Goal: Task Accomplishment & Management: Complete application form

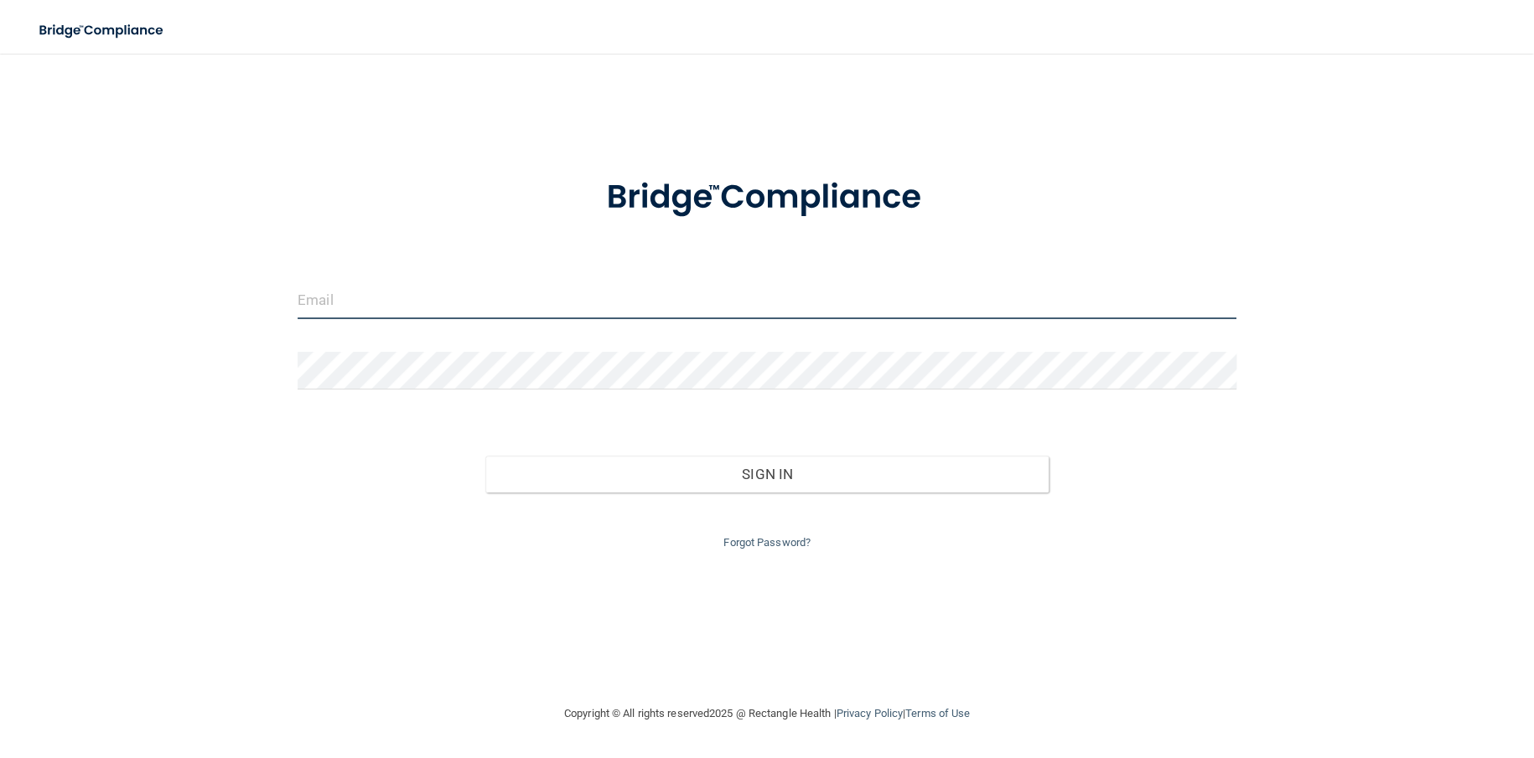
click at [371, 293] on input "email" at bounding box center [767, 301] width 939 height 38
type input "[EMAIL_ADDRESS][DOMAIN_NAME]"
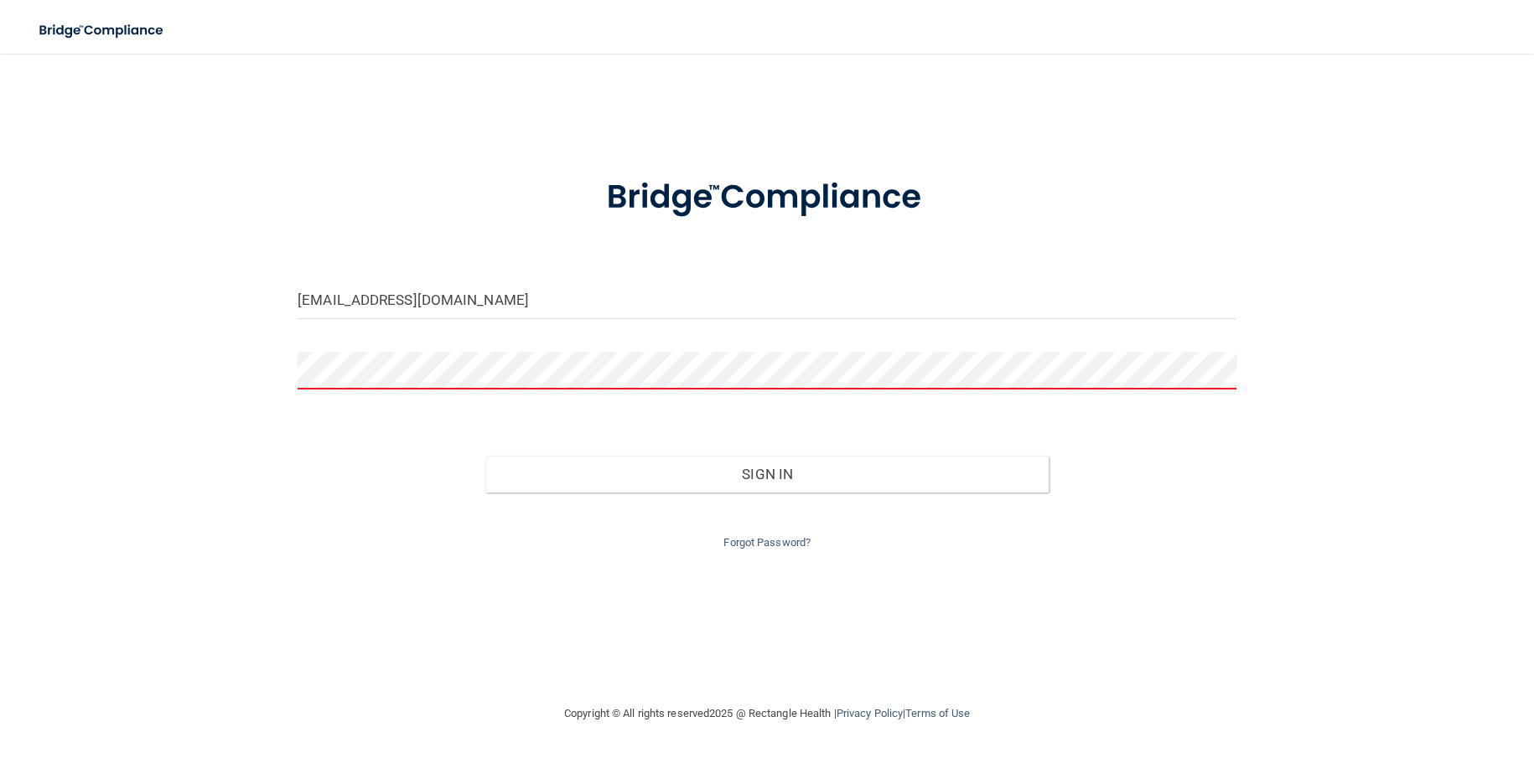
drag, startPoint x: 360, startPoint y: 507, endPoint x: 301, endPoint y: 492, distance: 60.6
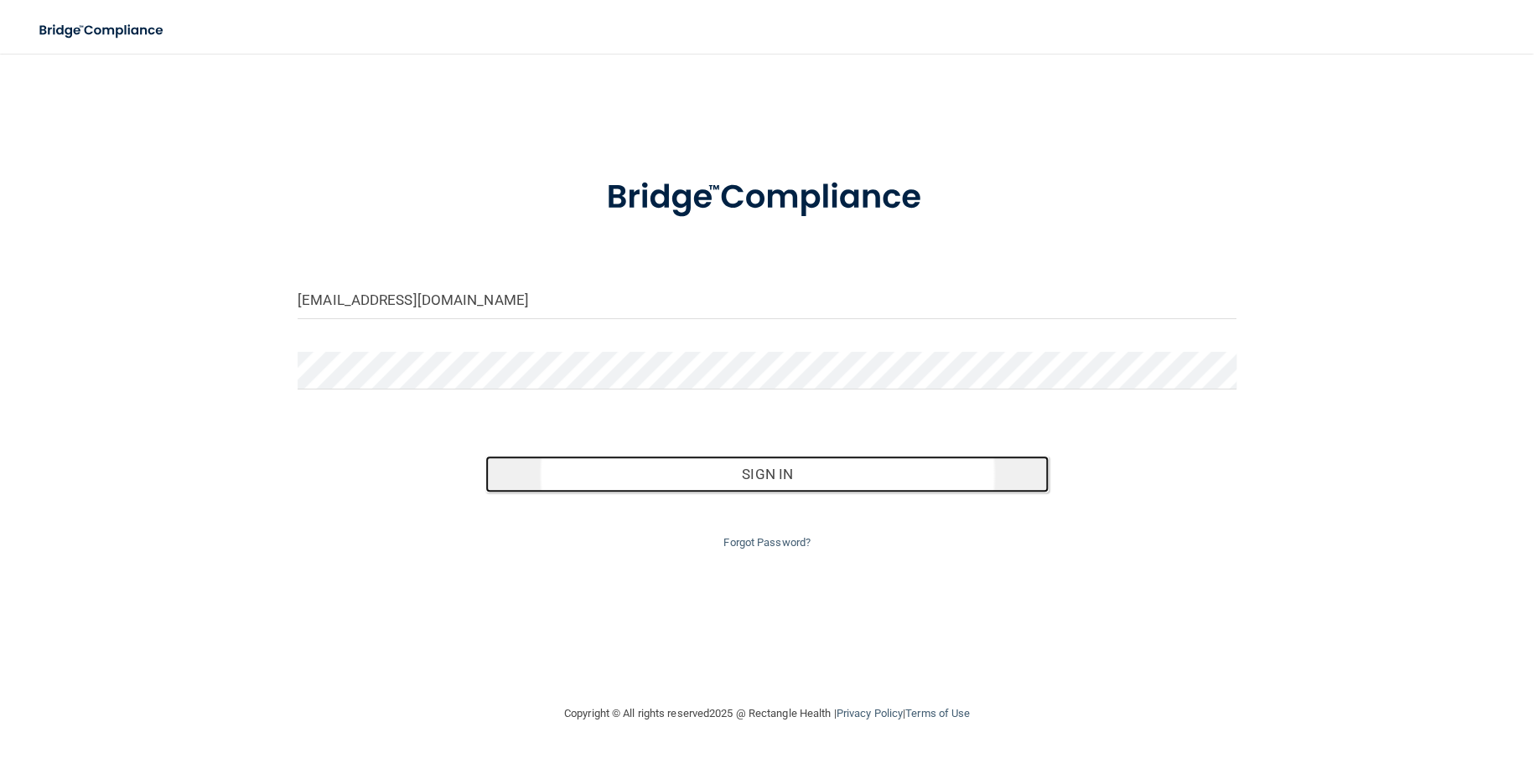
click at [874, 463] on button "Sign In" at bounding box center [766, 474] width 563 height 37
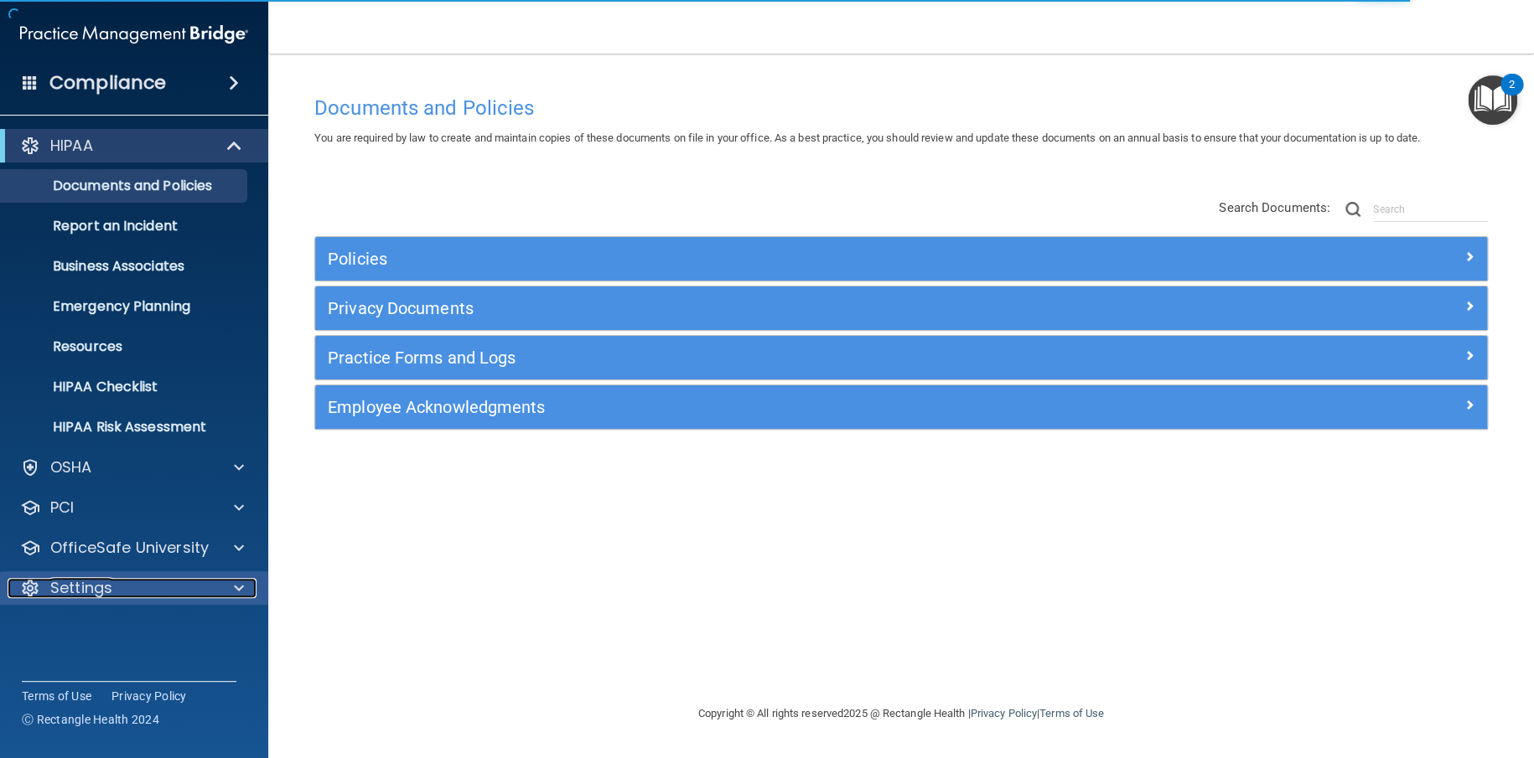
click at [65, 589] on p "Settings" at bounding box center [81, 588] width 62 height 20
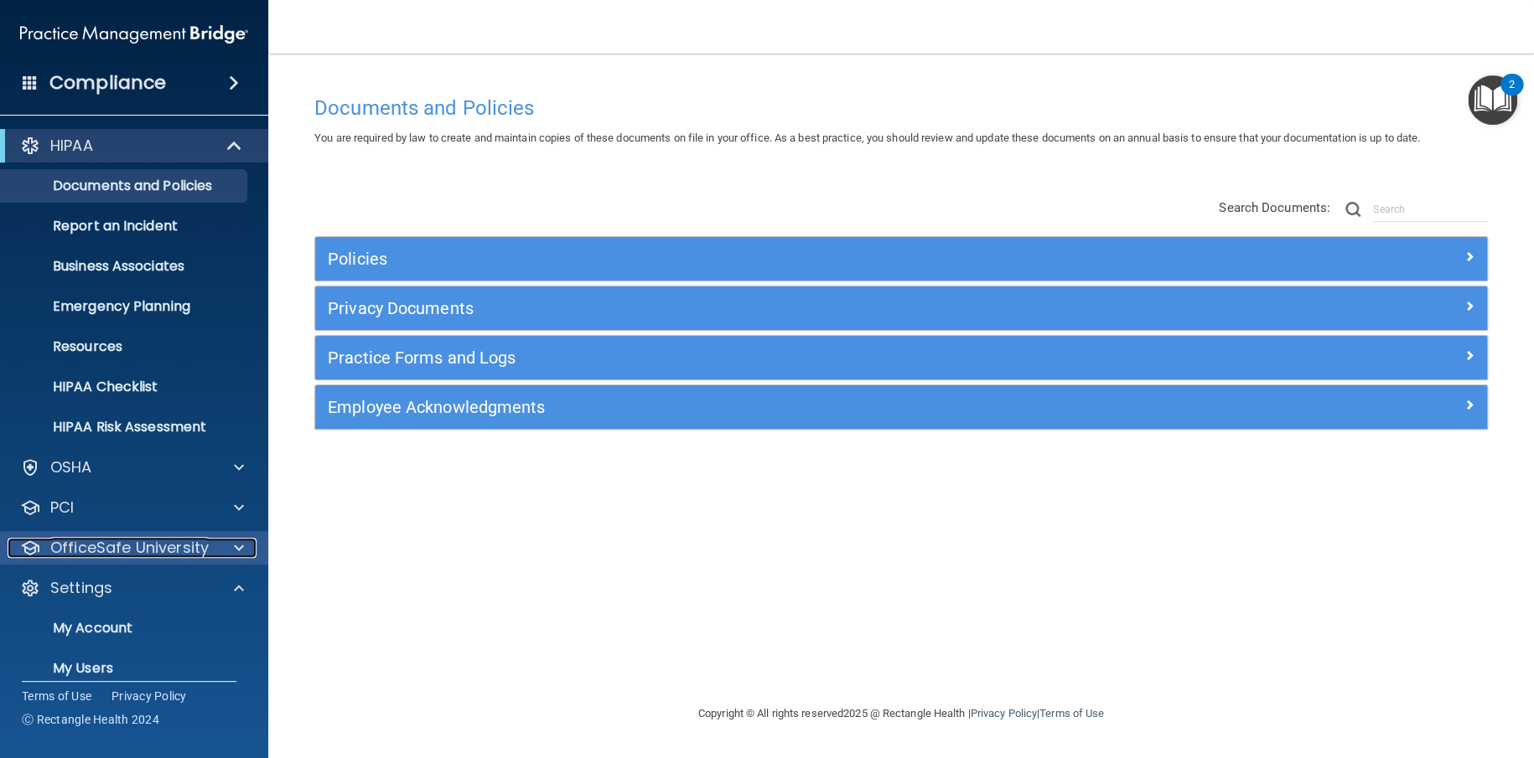
click at [151, 541] on p "OfficeSafe University" at bounding box center [129, 548] width 158 height 20
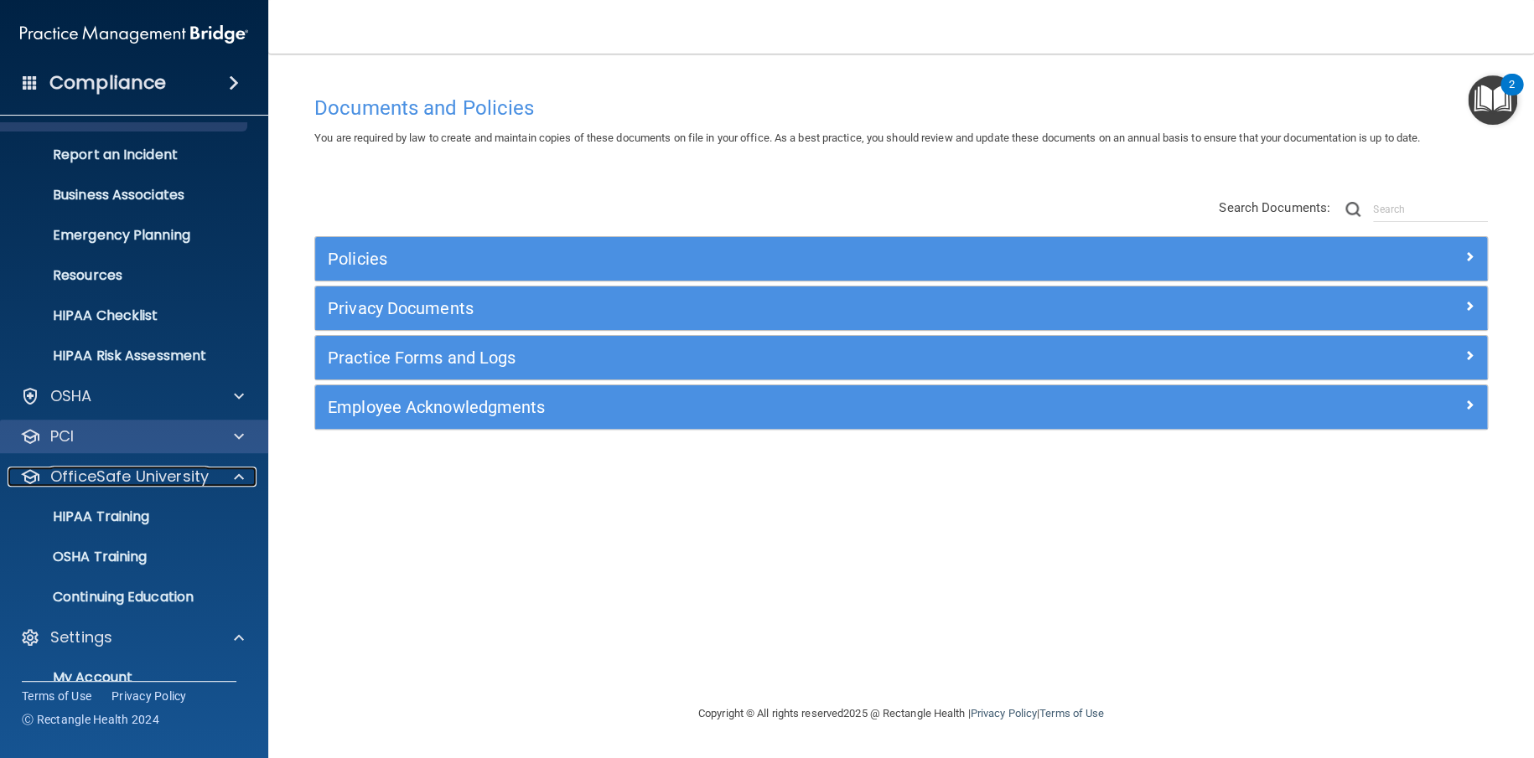
scroll to position [168, 0]
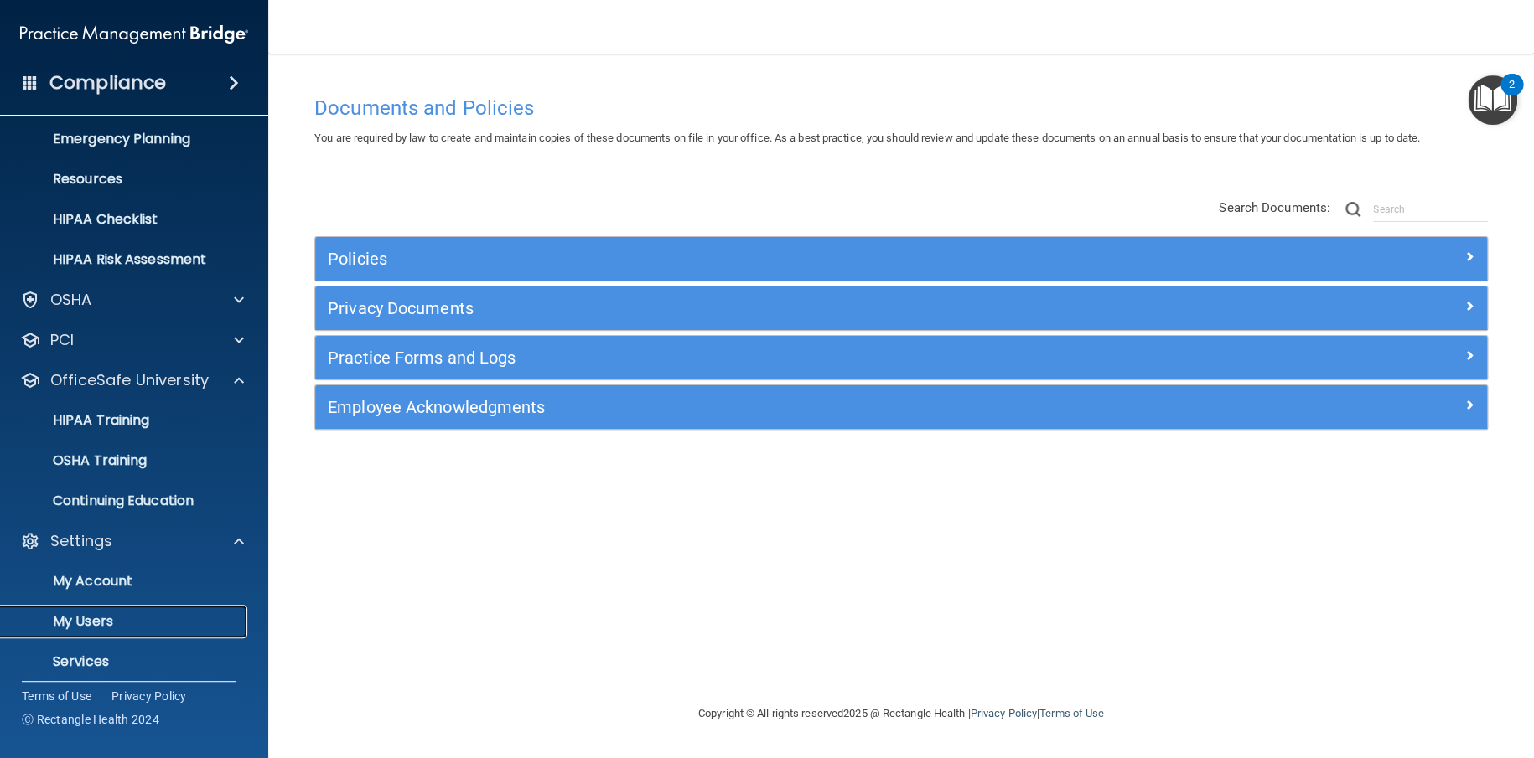
click at [114, 614] on p "My Users" at bounding box center [125, 622] width 229 height 17
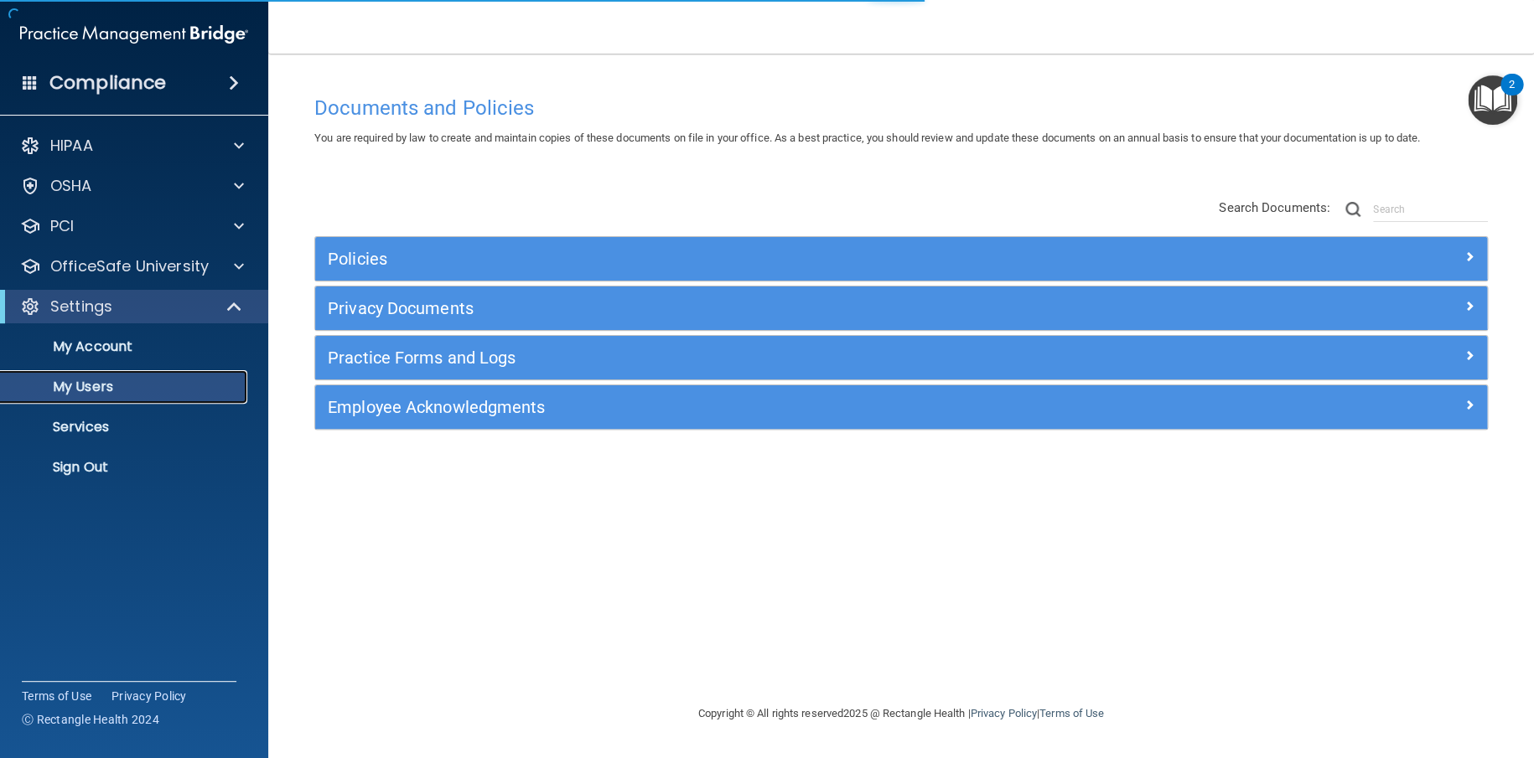
select select "20"
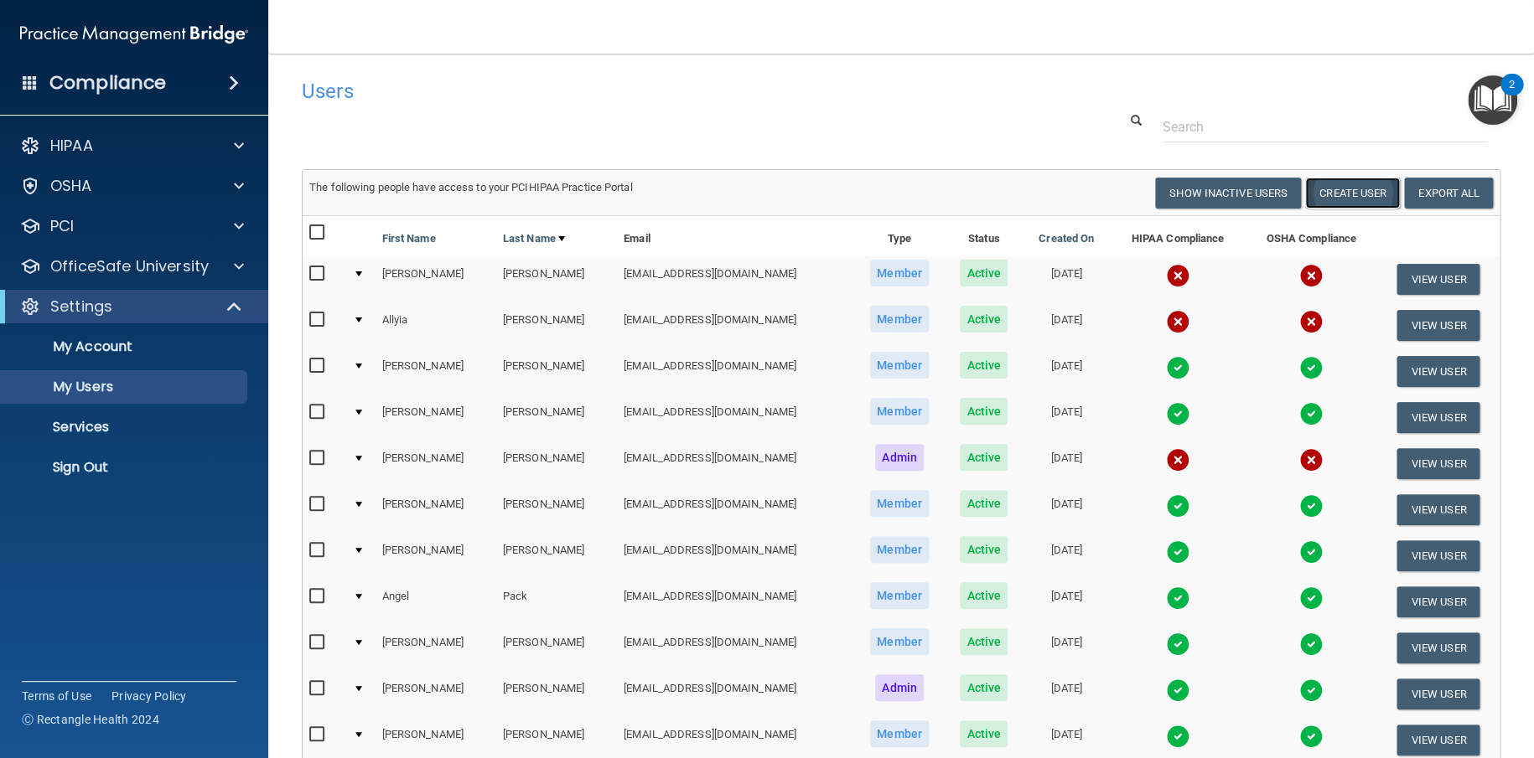
click at [1362, 196] on button "Create User" at bounding box center [1352, 193] width 95 height 31
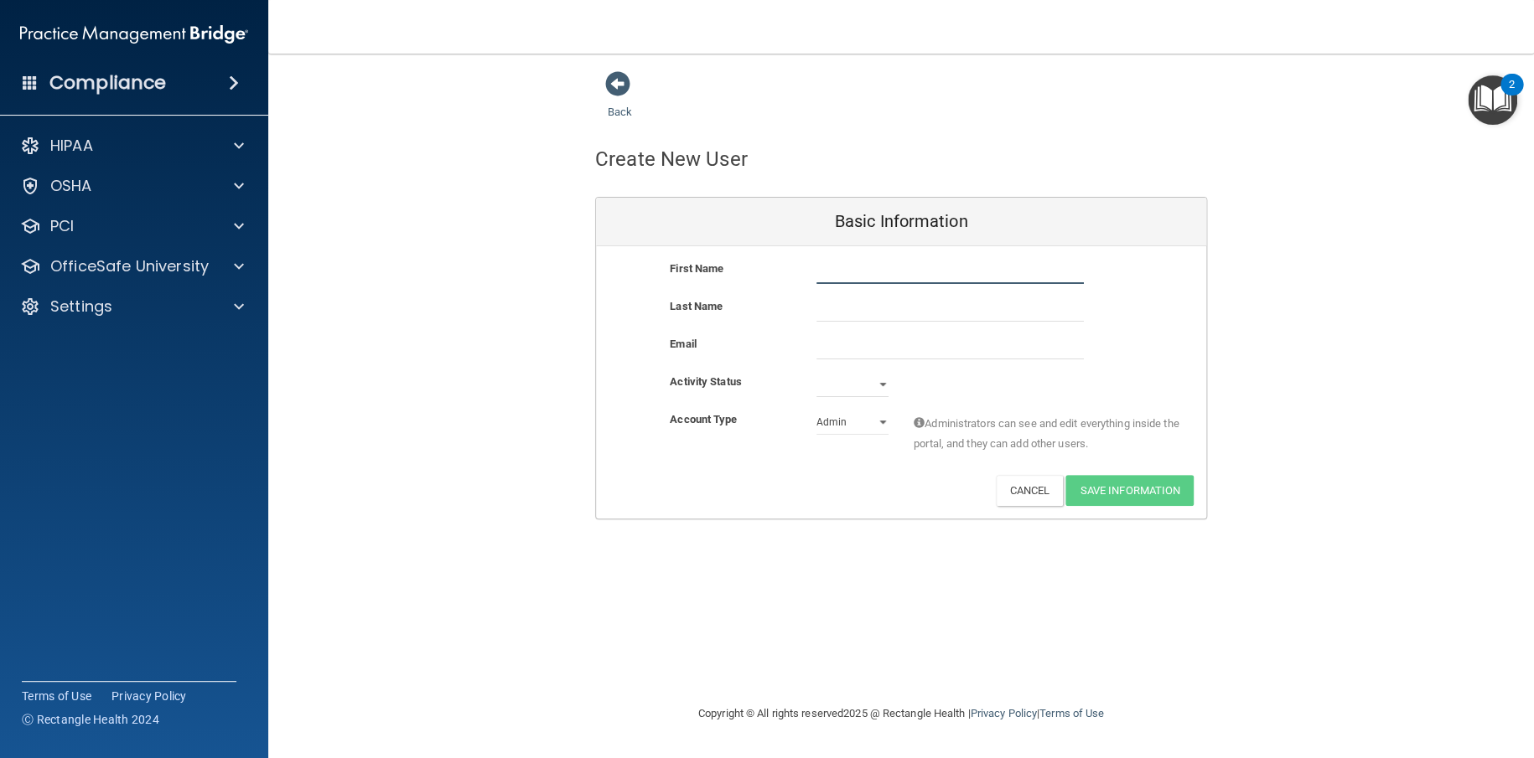
click at [876, 260] on input "text" at bounding box center [949, 271] width 267 height 25
type input "[GEOGRAPHIC_DATA]"
type input "[PERSON_NAME]"
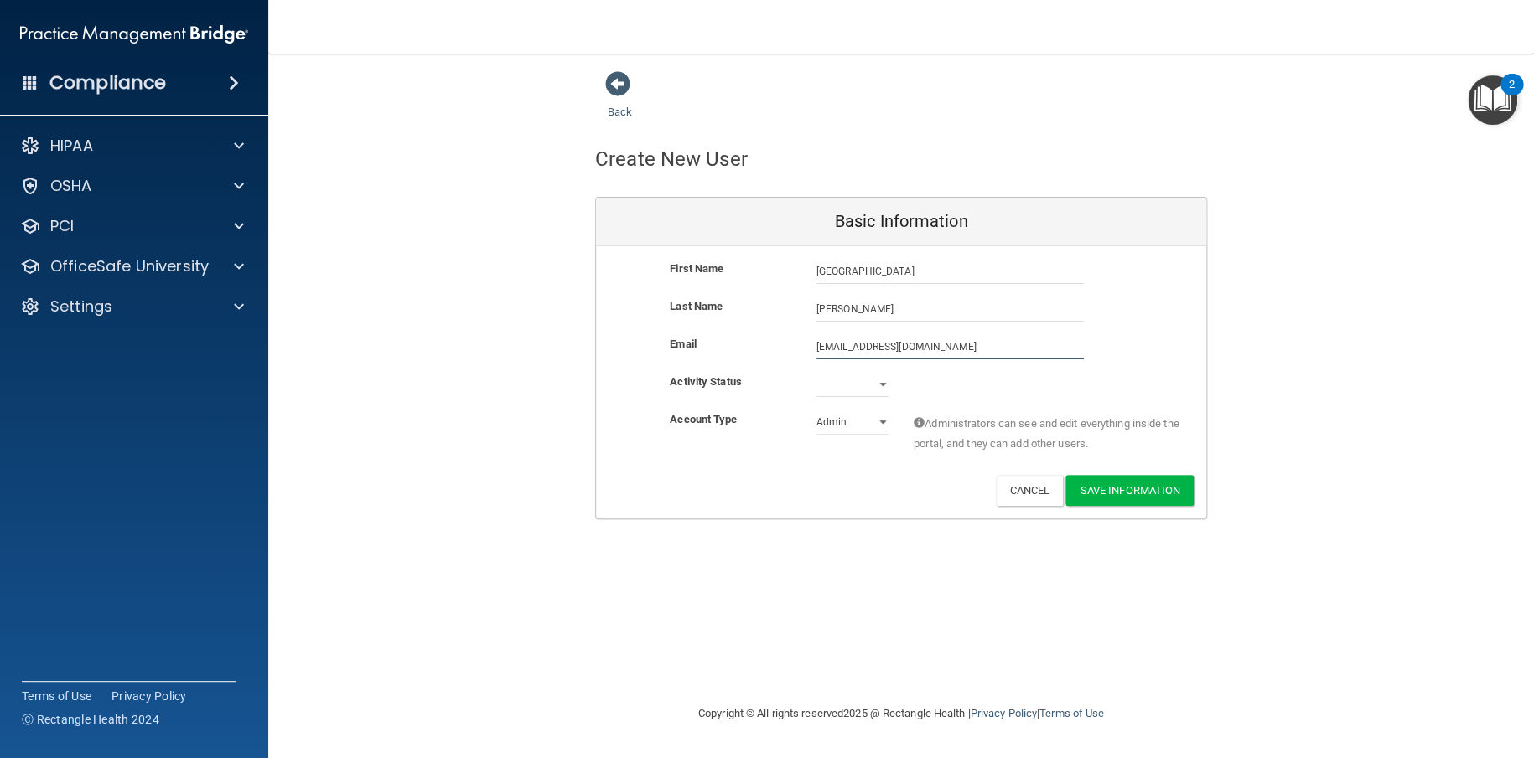
type input "[EMAIL_ADDRESS][DOMAIN_NAME]"
click at [872, 380] on select "Active Inactive" at bounding box center [852, 387] width 72 height 25
select select "active"
click at [816, 372] on select "Active Inactive" at bounding box center [852, 384] width 72 height 25
click at [845, 425] on select "Admin Member" at bounding box center [852, 422] width 72 height 25
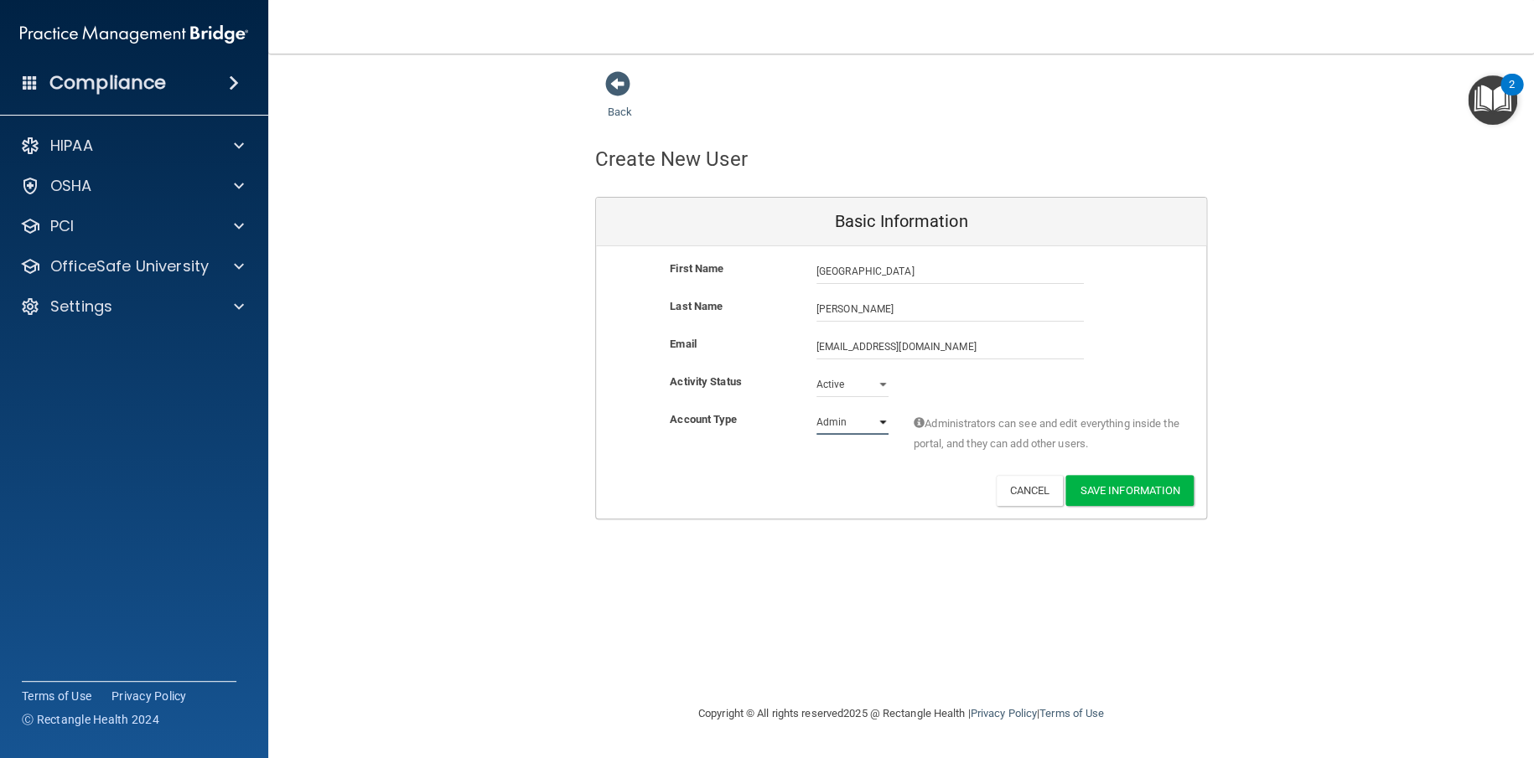
select select "practice_member"
click at [816, 410] on select "Admin Member" at bounding box center [852, 422] width 72 height 25
click at [1123, 486] on button "Save Information" at bounding box center [1129, 490] width 128 height 31
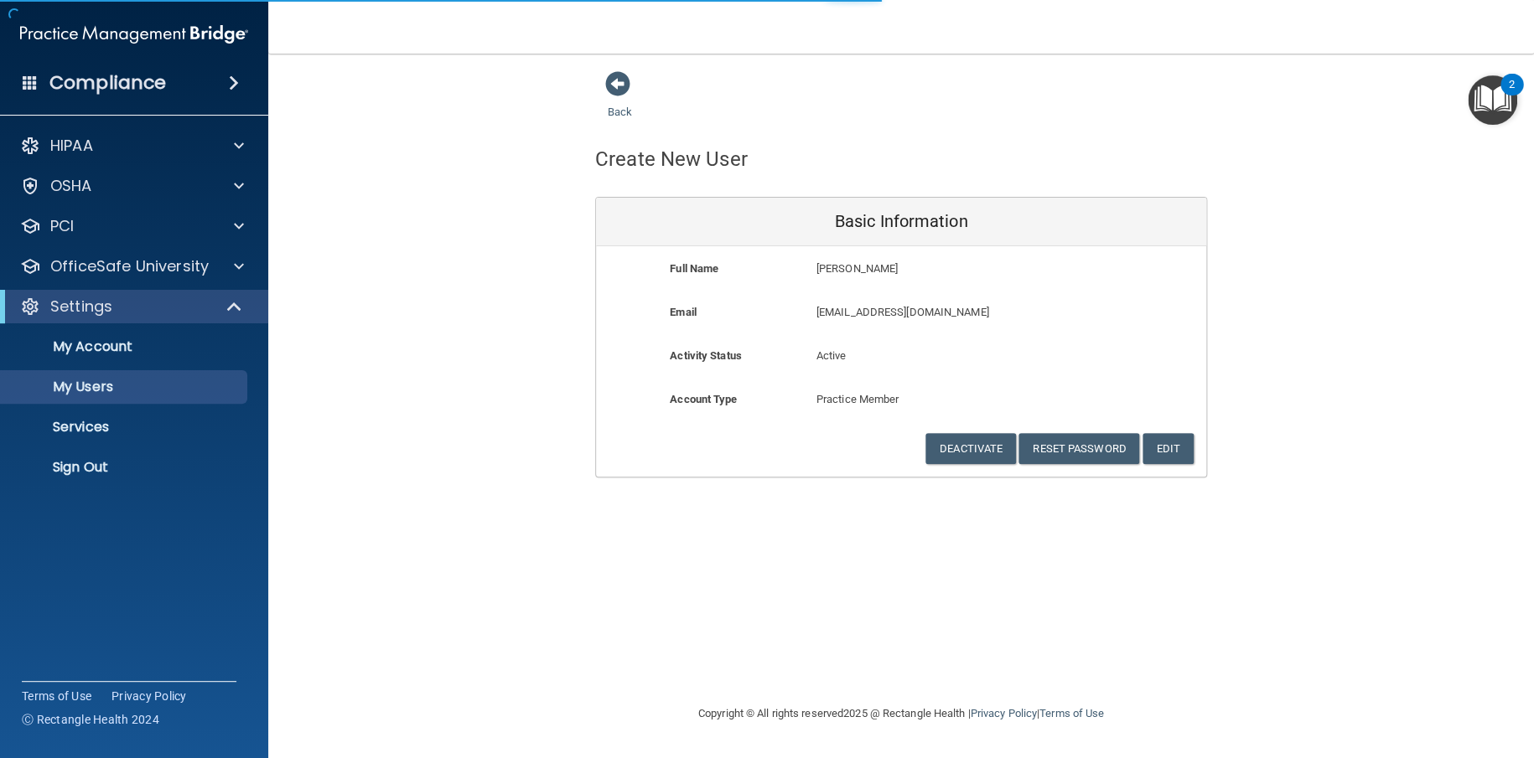
select select "20"
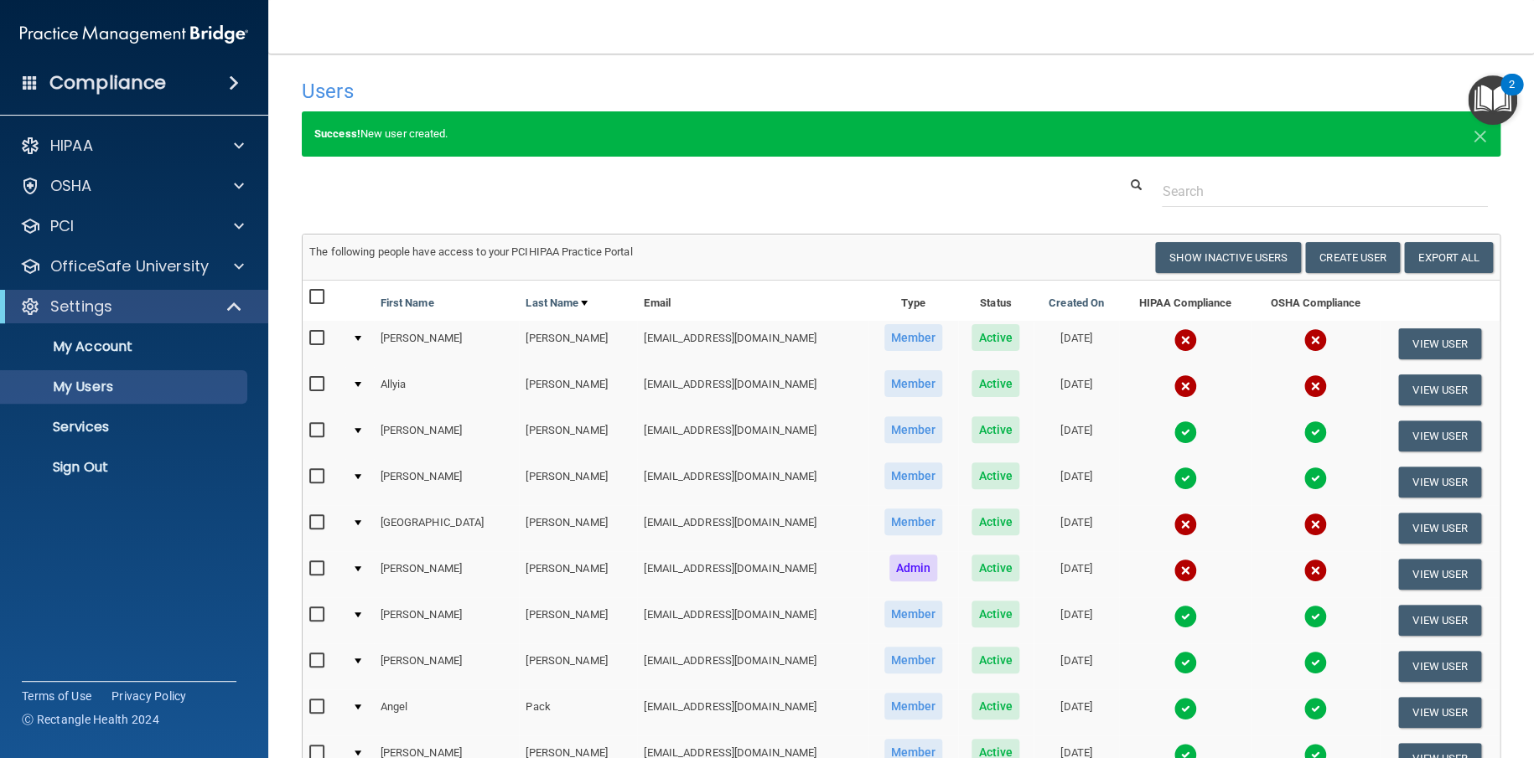
scroll to position [369, 0]
